Goal: Use online tool/utility

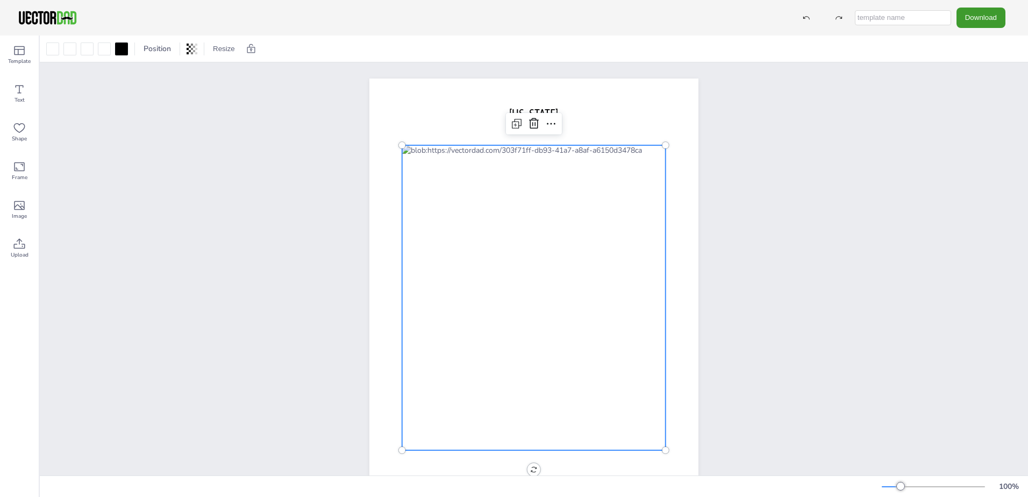
click at [435, 299] on div at bounding box center [534, 297] width 264 height 305
click at [452, 165] on div at bounding box center [534, 297] width 264 height 305
click at [20, 124] on icon at bounding box center [19, 128] width 13 height 13
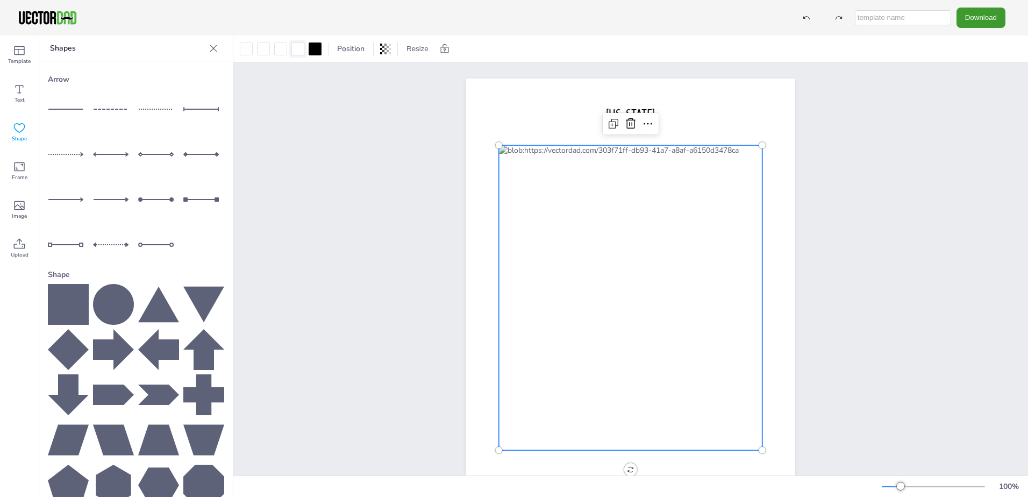
click at [295, 47] on div at bounding box center [298, 48] width 13 height 13
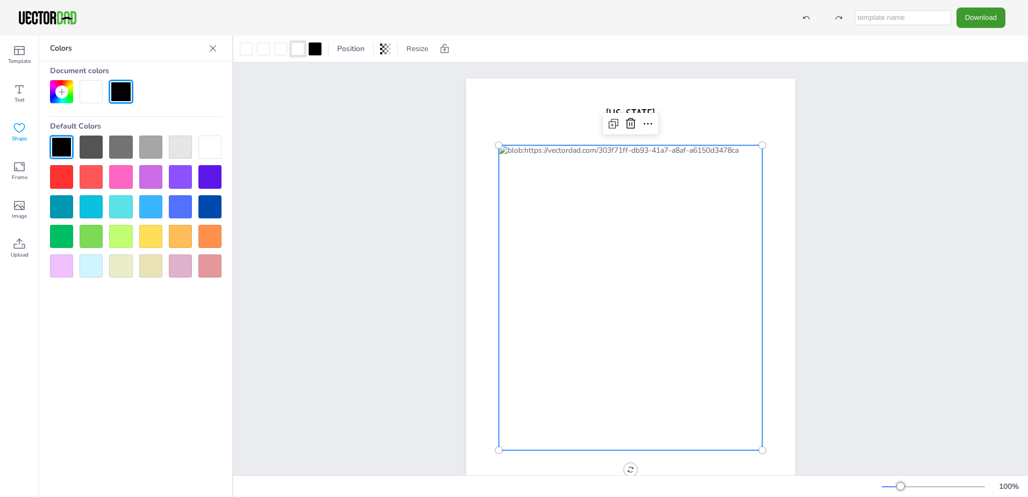
click at [528, 278] on div at bounding box center [631, 297] width 264 height 305
click at [114, 202] on div at bounding box center [120, 206] width 23 height 23
click at [564, 303] on div at bounding box center [631, 297] width 264 height 305
click at [113, 203] on div at bounding box center [120, 206] width 23 height 23
click at [526, 190] on div at bounding box center [631, 297] width 264 height 305
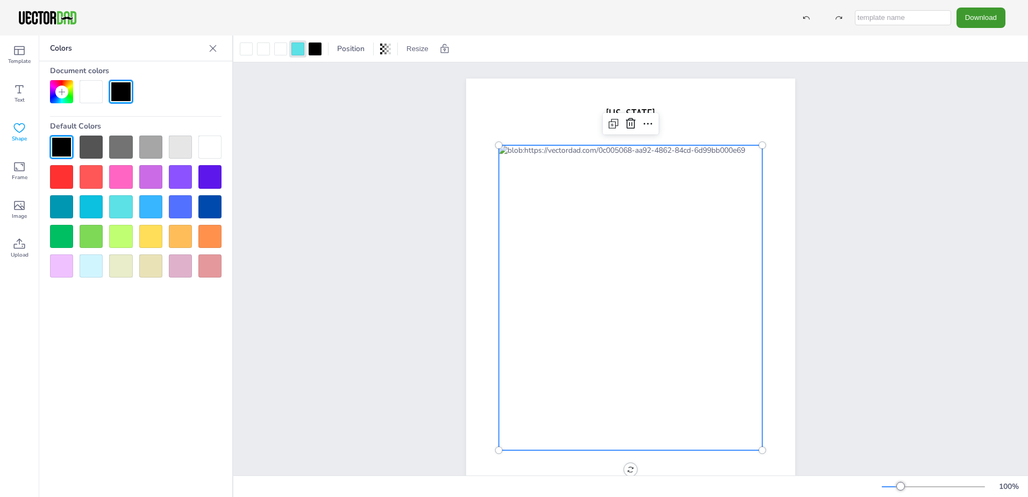
click at [517, 191] on div at bounding box center [631, 297] width 264 height 305
click at [140, 244] on div at bounding box center [150, 236] width 23 height 23
click at [17, 56] on icon at bounding box center [19, 50] width 13 height 13
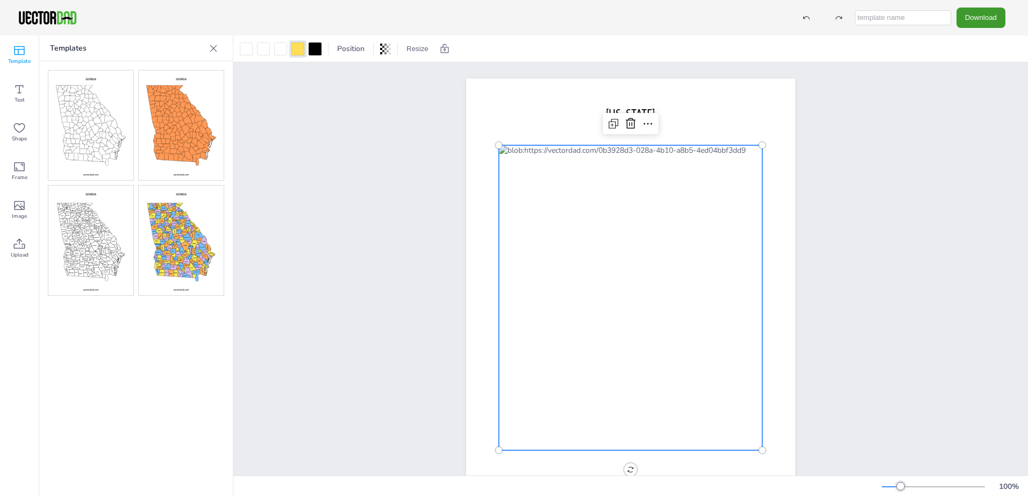
click at [91, 232] on img at bounding box center [90, 241] width 85 height 110
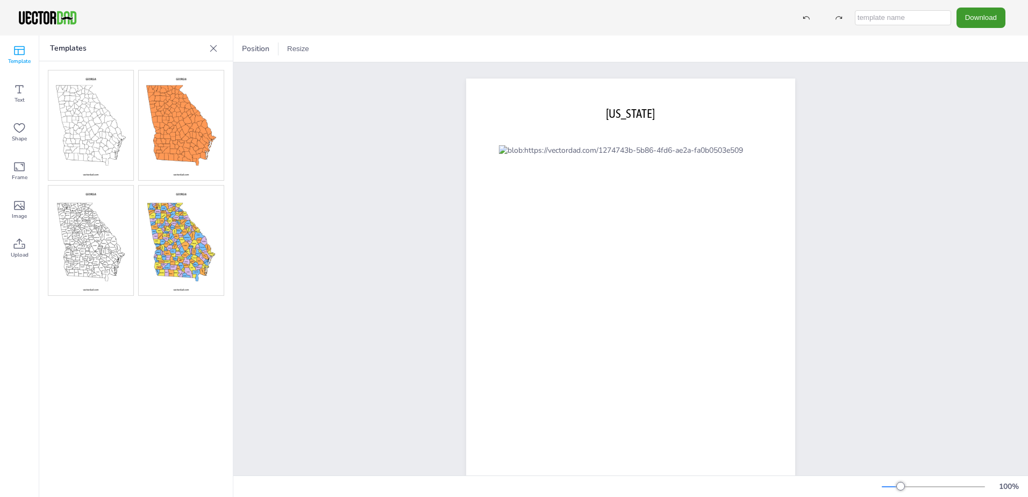
click at [214, 46] on icon at bounding box center [213, 48] width 11 height 11
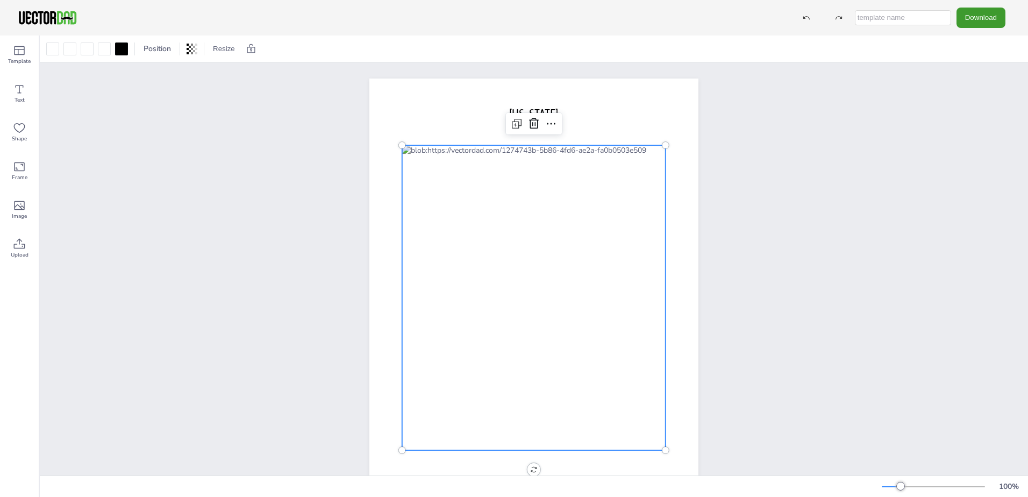
click at [464, 210] on div at bounding box center [534, 297] width 264 height 305
click at [514, 125] on icon at bounding box center [515, 124] width 3 height 3
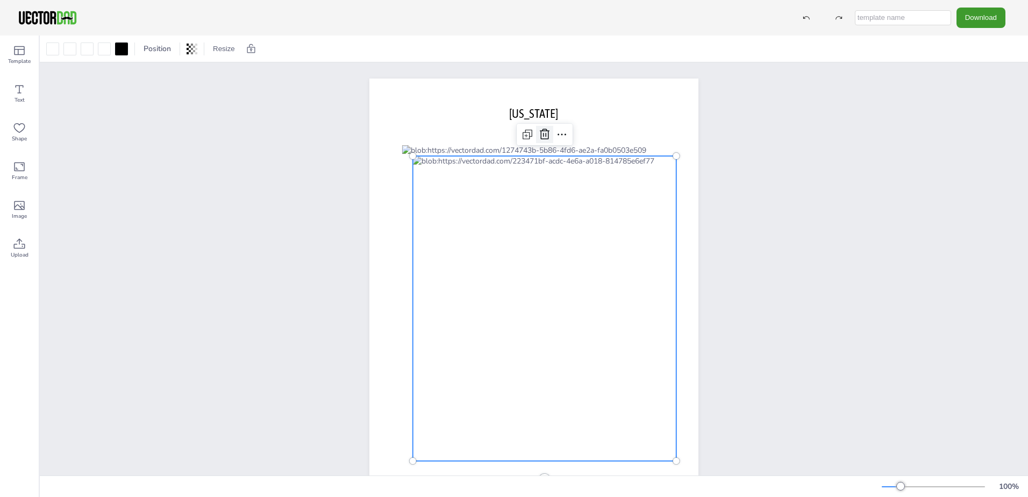
click at [541, 134] on icon at bounding box center [544, 134] width 13 height 13
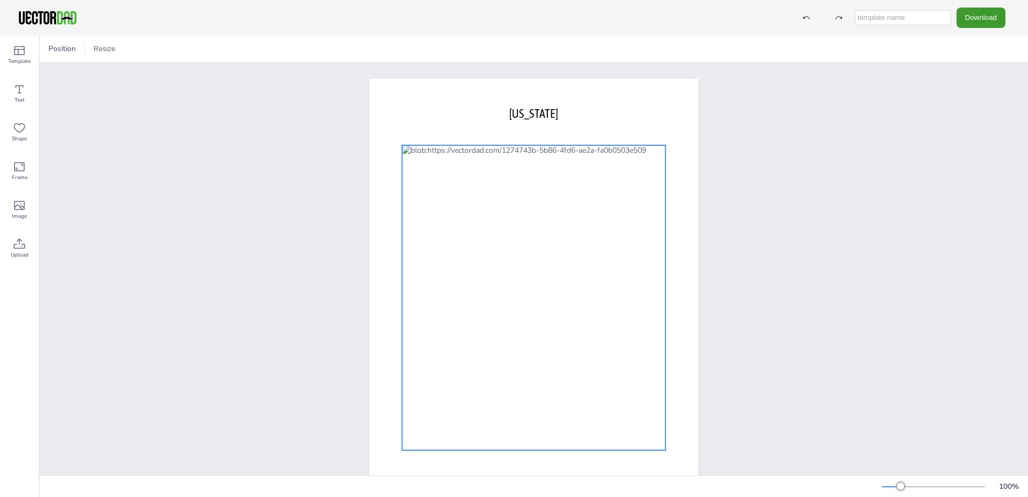
click at [516, 174] on div at bounding box center [534, 297] width 264 height 305
click at [526, 172] on div at bounding box center [534, 297] width 264 height 305
click at [77, 50] on div at bounding box center [69, 48] width 17 height 17
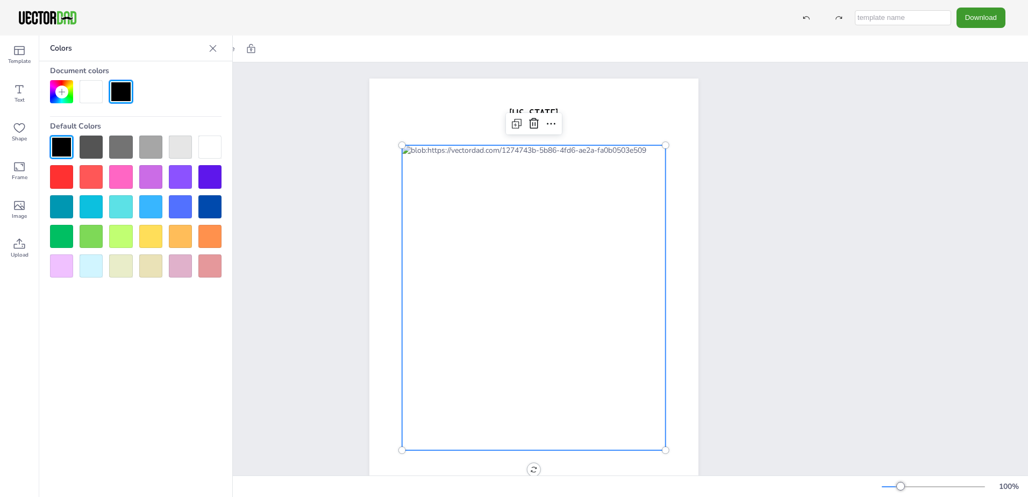
click at [149, 207] on div at bounding box center [150, 206] width 23 height 23
click at [151, 234] on div at bounding box center [150, 236] width 23 height 23
click at [422, 260] on div at bounding box center [534, 297] width 264 height 305
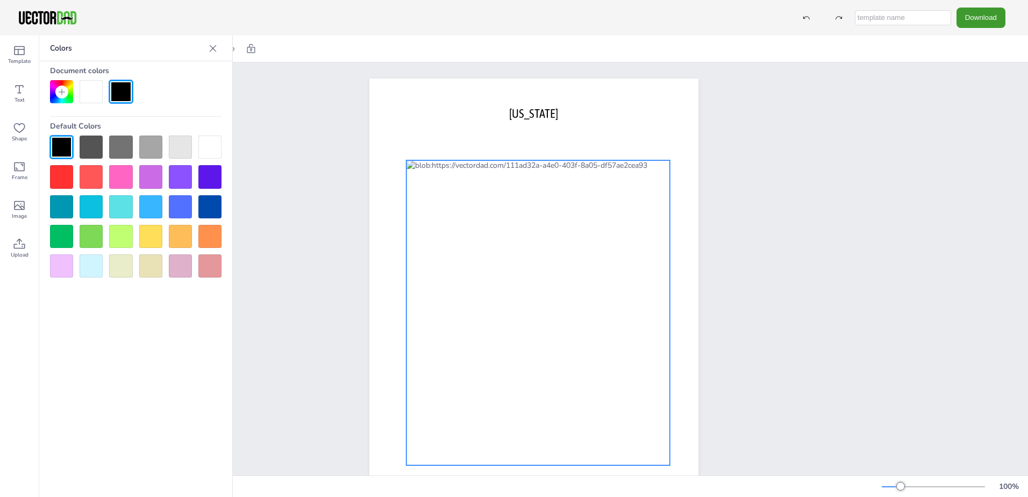
drag, startPoint x: 428, startPoint y: 260, endPoint x: 433, endPoint y: 275, distance: 16.3
click at [433, 275] on div at bounding box center [539, 312] width 264 height 305
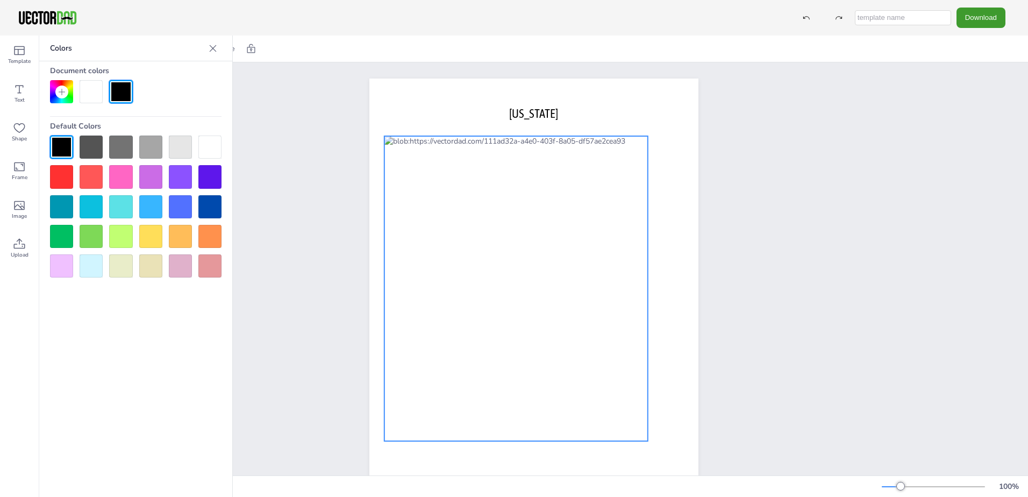
drag, startPoint x: 434, startPoint y: 277, endPoint x: 411, endPoint y: 251, distance: 34.3
click at [411, 251] on div at bounding box center [517, 288] width 264 height 305
click at [120, 178] on div at bounding box center [120, 176] width 23 height 23
click at [215, 46] on icon at bounding box center [213, 48] width 7 height 7
